Goal: Check status: Check status

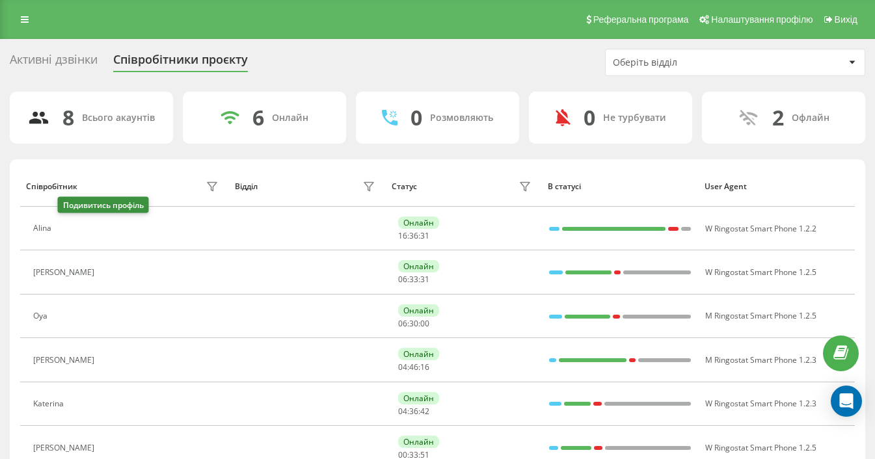
click at [68, 224] on icon at bounding box center [66, 229] width 10 height 10
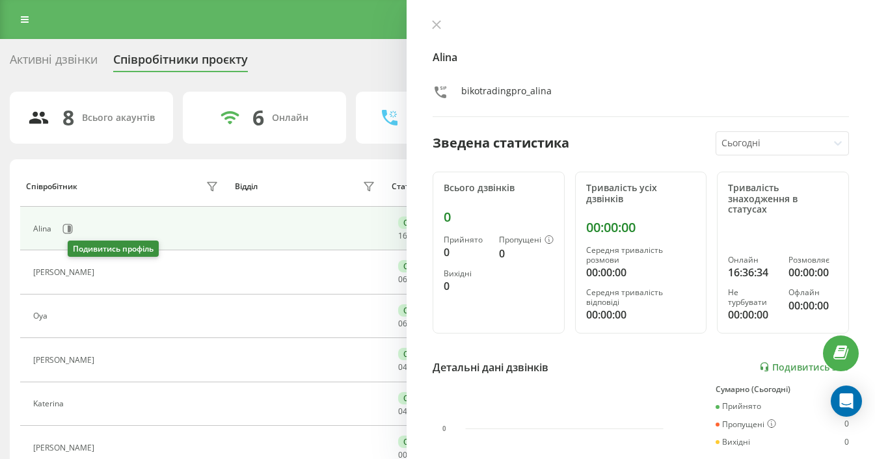
click at [104, 277] on icon at bounding box center [109, 273] width 10 height 10
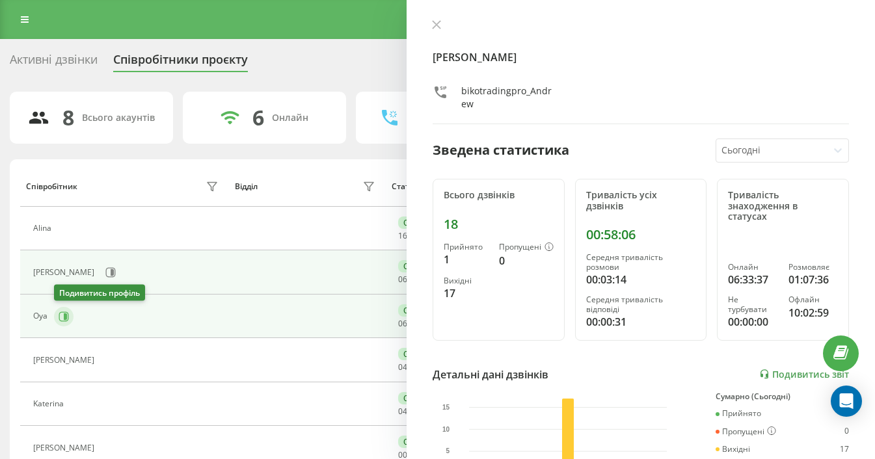
click at [61, 321] on icon at bounding box center [64, 317] width 10 height 10
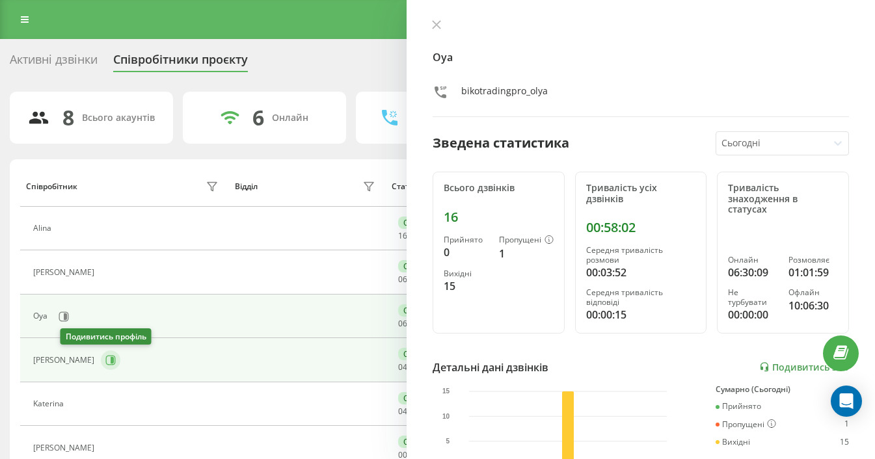
click at [105, 361] on icon at bounding box center [110, 360] width 10 height 10
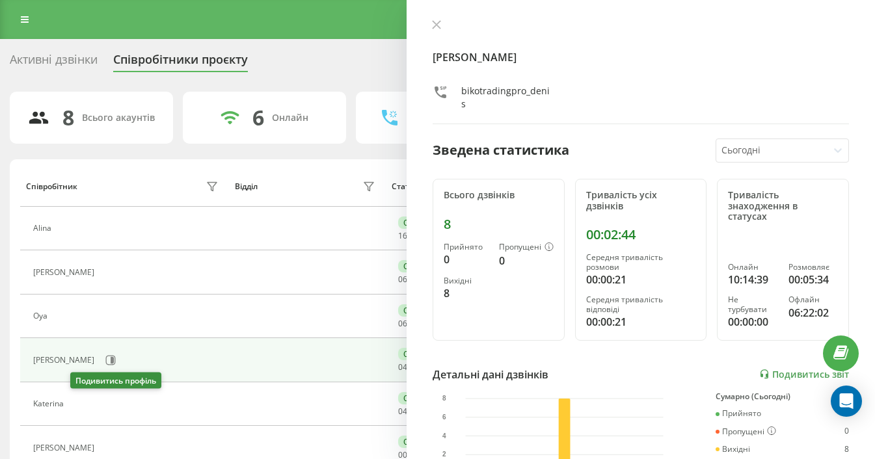
click at [82, 408] on icon at bounding box center [78, 404] width 10 height 10
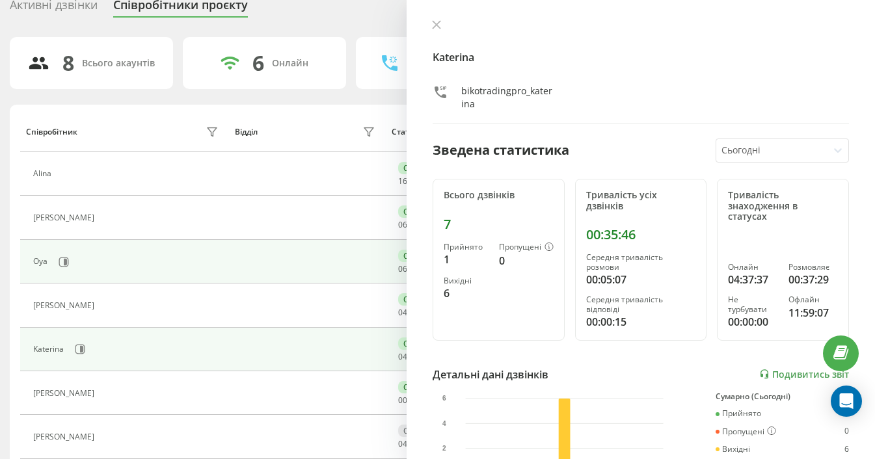
scroll to position [64, 0]
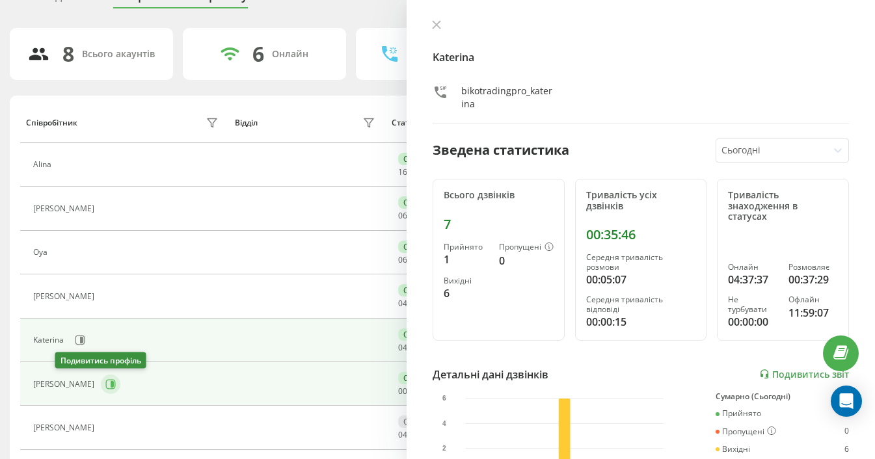
click at [106, 388] on icon at bounding box center [111, 384] width 10 height 10
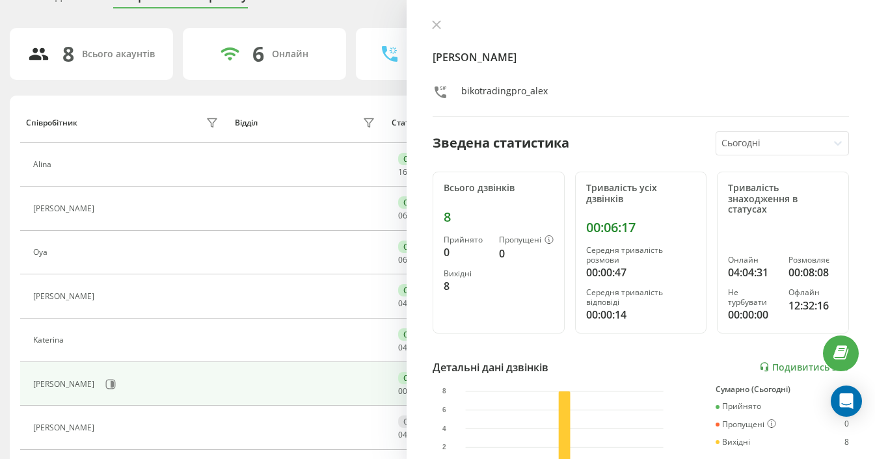
click at [441, 25] on button at bounding box center [436, 26] width 17 height 12
